Goal: Transaction & Acquisition: Purchase product/service

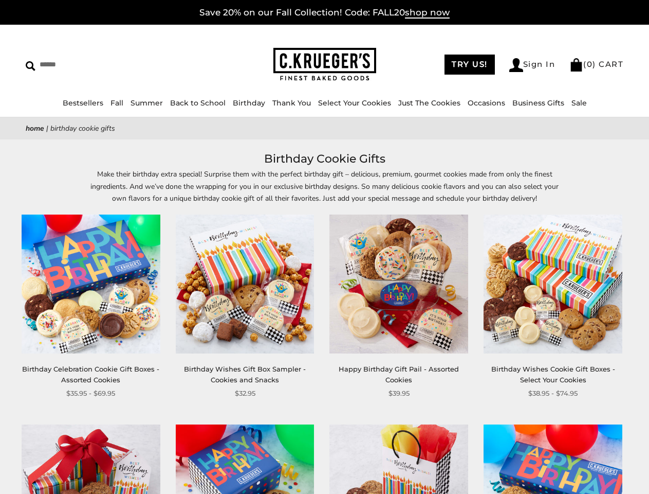
click at [324, 247] on div "**********" at bounding box center [391, 306] width 154 height 184
click at [483, 103] on link "Occasions" at bounding box center [487, 102] width 38 height 9
click at [324, 321] on ul "Baby Birthday College Care Packages Congratulations Everyday Get Well Soon Glut…" at bounding box center [332, 265] width 110 height 248
